Goal: Task Accomplishment & Management: Complete application form

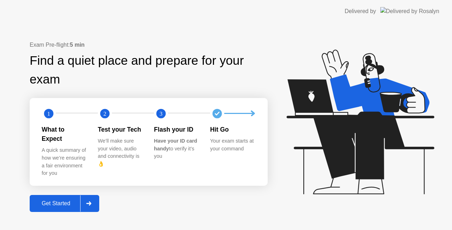
click at [73, 200] on div "Get Started" at bounding box center [56, 203] width 48 height 6
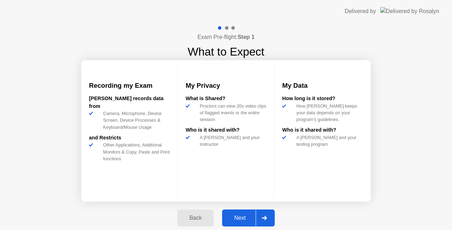
click at [263, 219] on icon at bounding box center [264, 217] width 5 height 4
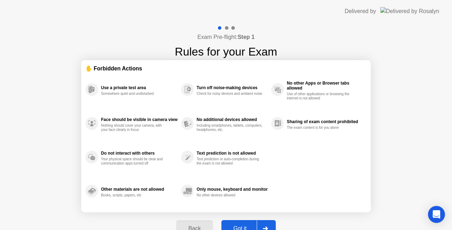
click at [256, 225] on div "Got it" at bounding box center [240, 228] width 33 height 6
select select "**********"
select select "*******"
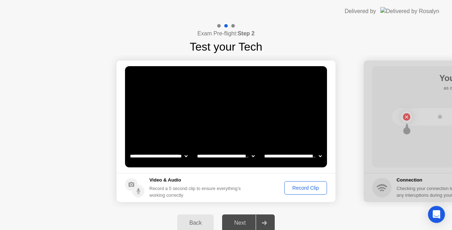
click at [304, 189] on div "Record Clip" at bounding box center [306, 188] width 38 height 6
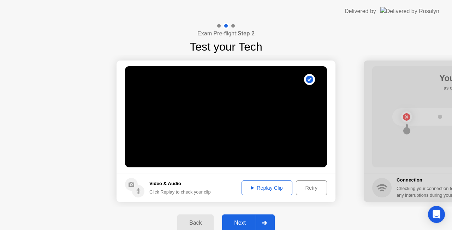
click at [245, 219] on div "Next" at bounding box center [239, 222] width 31 height 6
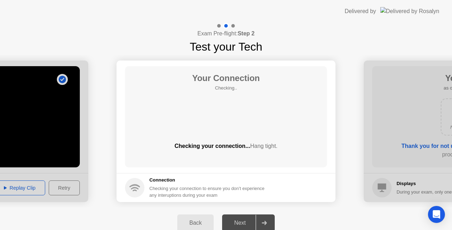
click at [245, 219] on div "Next" at bounding box center [239, 222] width 31 height 6
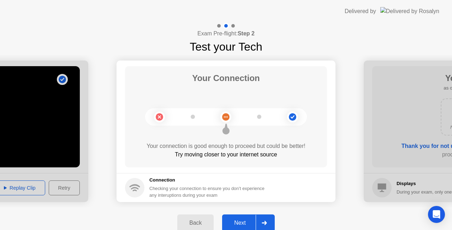
click at [245, 219] on div "Next" at bounding box center [239, 222] width 31 height 6
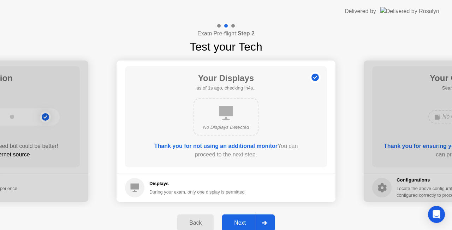
click at [245, 219] on div "Next" at bounding box center [239, 222] width 31 height 6
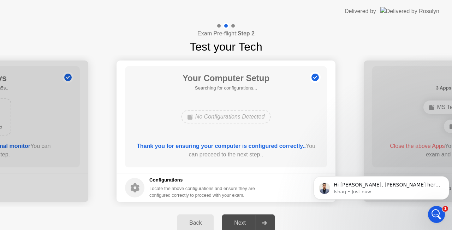
click at [431, 213] on div "Open Intercom Messenger" at bounding box center [436, 213] width 23 height 23
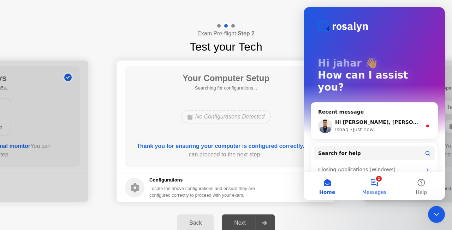
click at [374, 179] on button "1 Messages" at bounding box center [374, 186] width 47 height 28
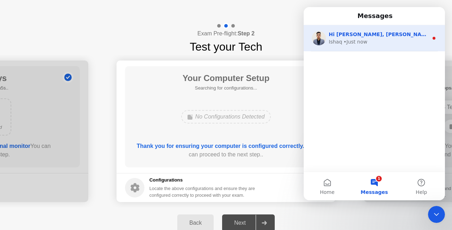
click at [362, 42] on div "• Just now" at bounding box center [356, 41] width 24 height 7
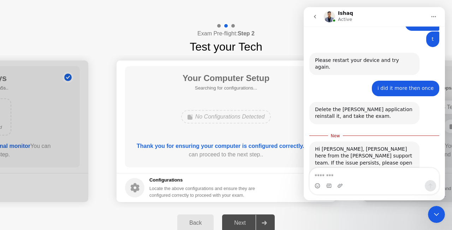
scroll to position [818, 0]
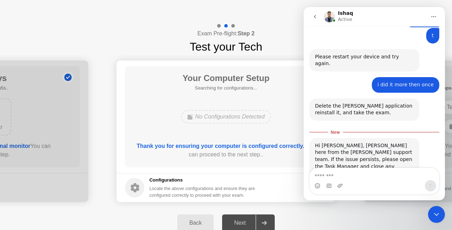
click at [358, 175] on textarea "Message…" at bounding box center [374, 174] width 129 height 12
click at [356, 142] on div "Hi [PERSON_NAME], [PERSON_NAME] here from the [PERSON_NAME] support team. If th…" at bounding box center [364, 163] width 99 height 42
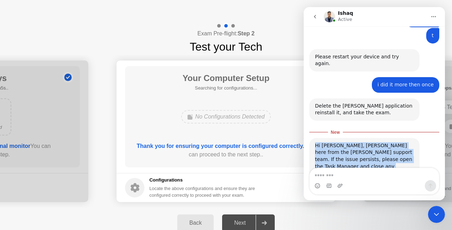
click at [356, 142] on div "Hi [PERSON_NAME], [PERSON_NAME] here from the [PERSON_NAME] support team. If th…" at bounding box center [364, 163] width 99 height 42
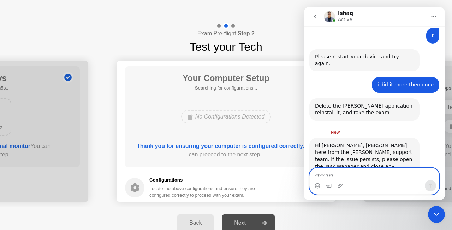
click at [361, 174] on textarea "Message…" at bounding box center [374, 174] width 129 height 12
type textarea "**"
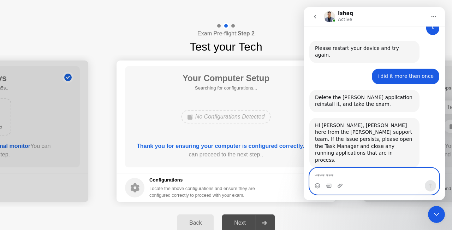
scroll to position [827, 0]
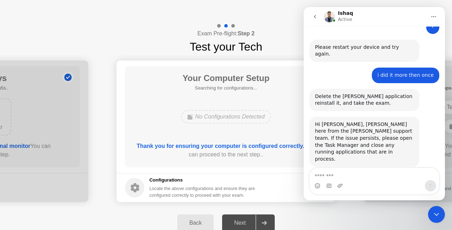
click at [213, 144] on b "Thank you for ensuring your computer is configured correctly.." at bounding box center [221, 146] width 169 height 6
click at [151, 101] on div "Your Computer Setup Searching for configurations... No Configurations Detected …" at bounding box center [226, 116] width 202 height 101
click at [315, 20] on button "go back" at bounding box center [314, 16] width 13 height 13
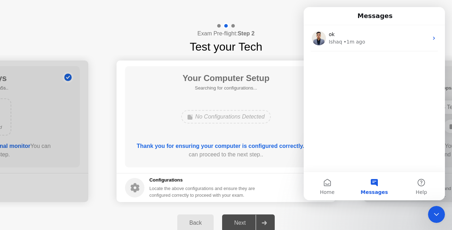
scroll to position [0, 0]
click at [256, 46] on h1 "Test your Tech" at bounding box center [226, 46] width 73 height 17
click at [436, 215] on icon "Close Intercom Messenger" at bounding box center [436, 214] width 5 height 3
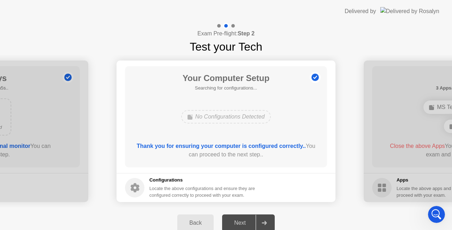
click at [243, 221] on div "Next" at bounding box center [239, 222] width 31 height 6
click at [214, 220] on div "Back Next" at bounding box center [226, 222] width 452 height 31
click at [259, 224] on div at bounding box center [264, 222] width 17 height 16
